Goal: Task Accomplishment & Management: Manage account settings

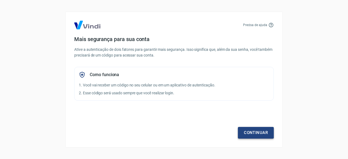
click at [260, 133] on link "Continuar" at bounding box center [256, 132] width 36 height 11
